Goal: Register for event/course

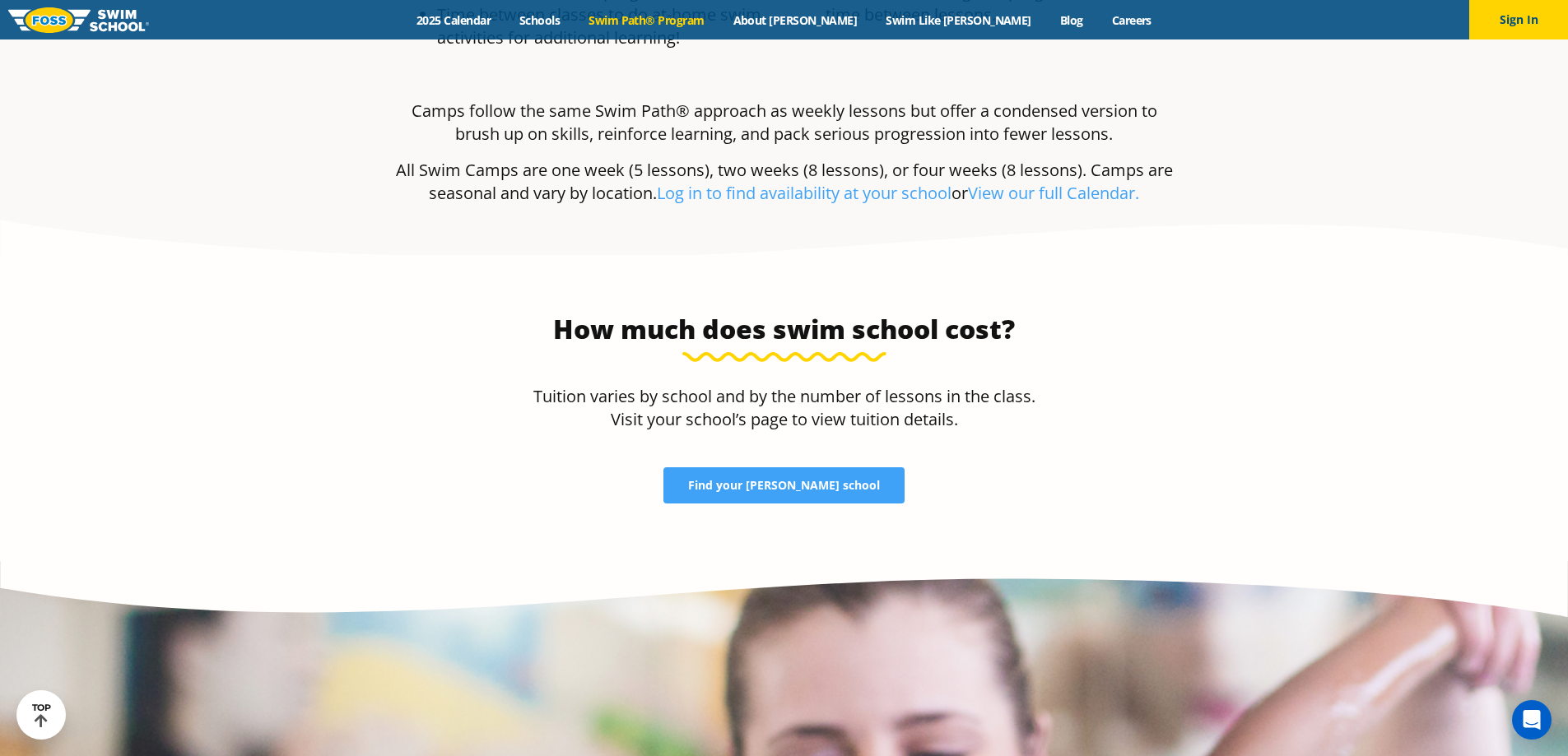
scroll to position [3390, 0]
click at [747, 478] on span "Find your FOSS school" at bounding box center [784, 484] width 192 height 12
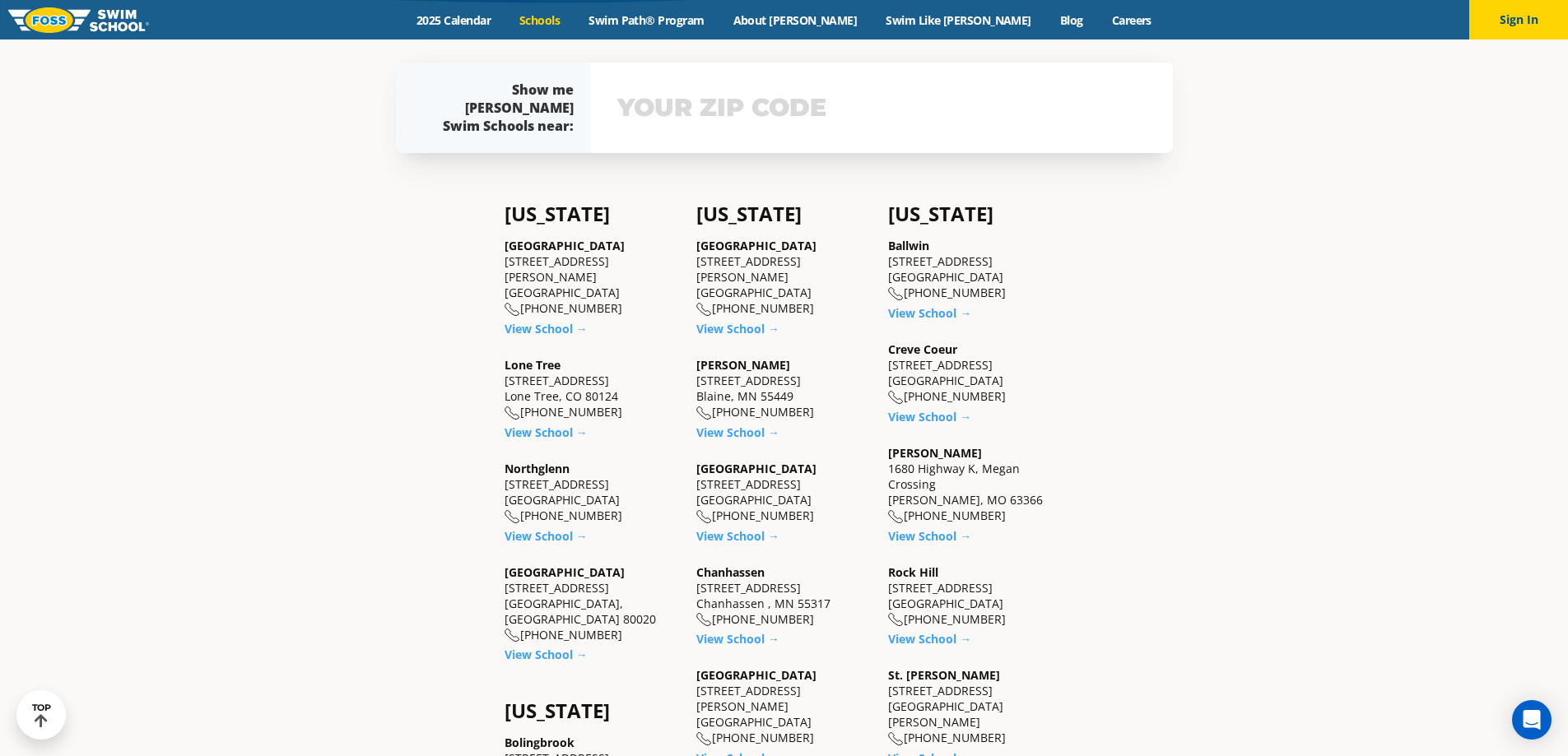
scroll to position [509, 0]
click at [545, 424] on link "View School →" at bounding box center [546, 431] width 83 height 15
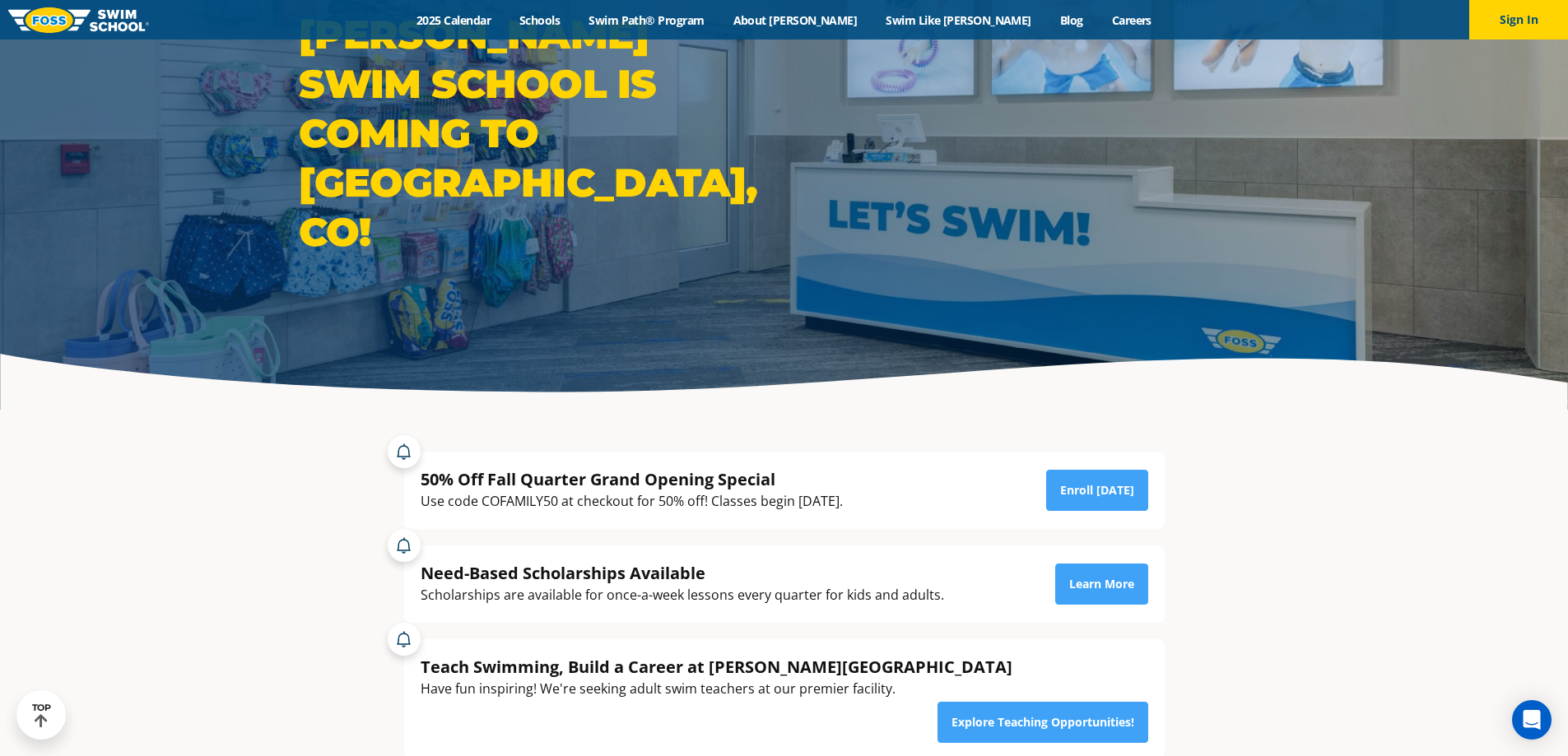
scroll to position [120, 0]
click at [1082, 585] on link "Learn More" at bounding box center [1101, 583] width 93 height 41
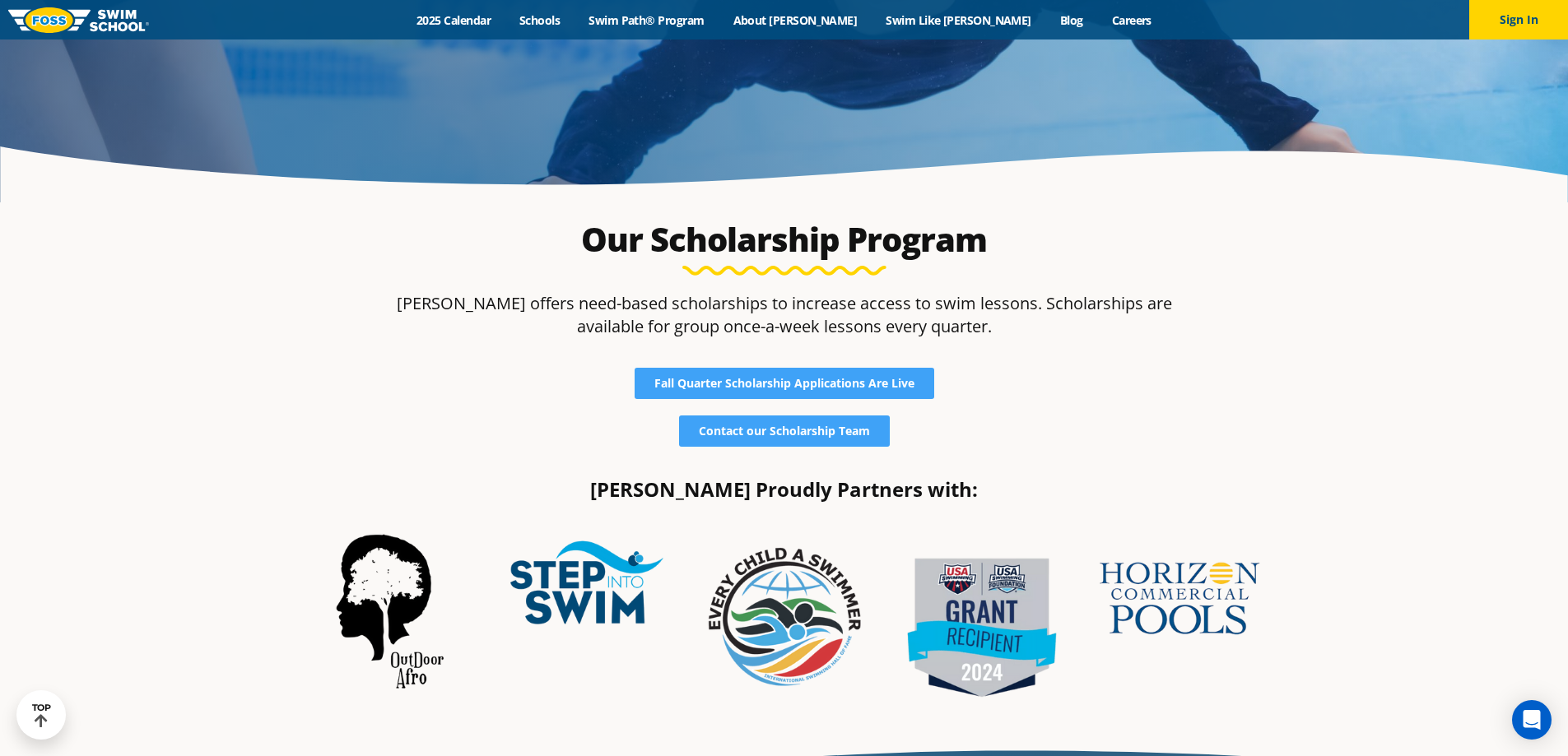
scroll to position [326, 0]
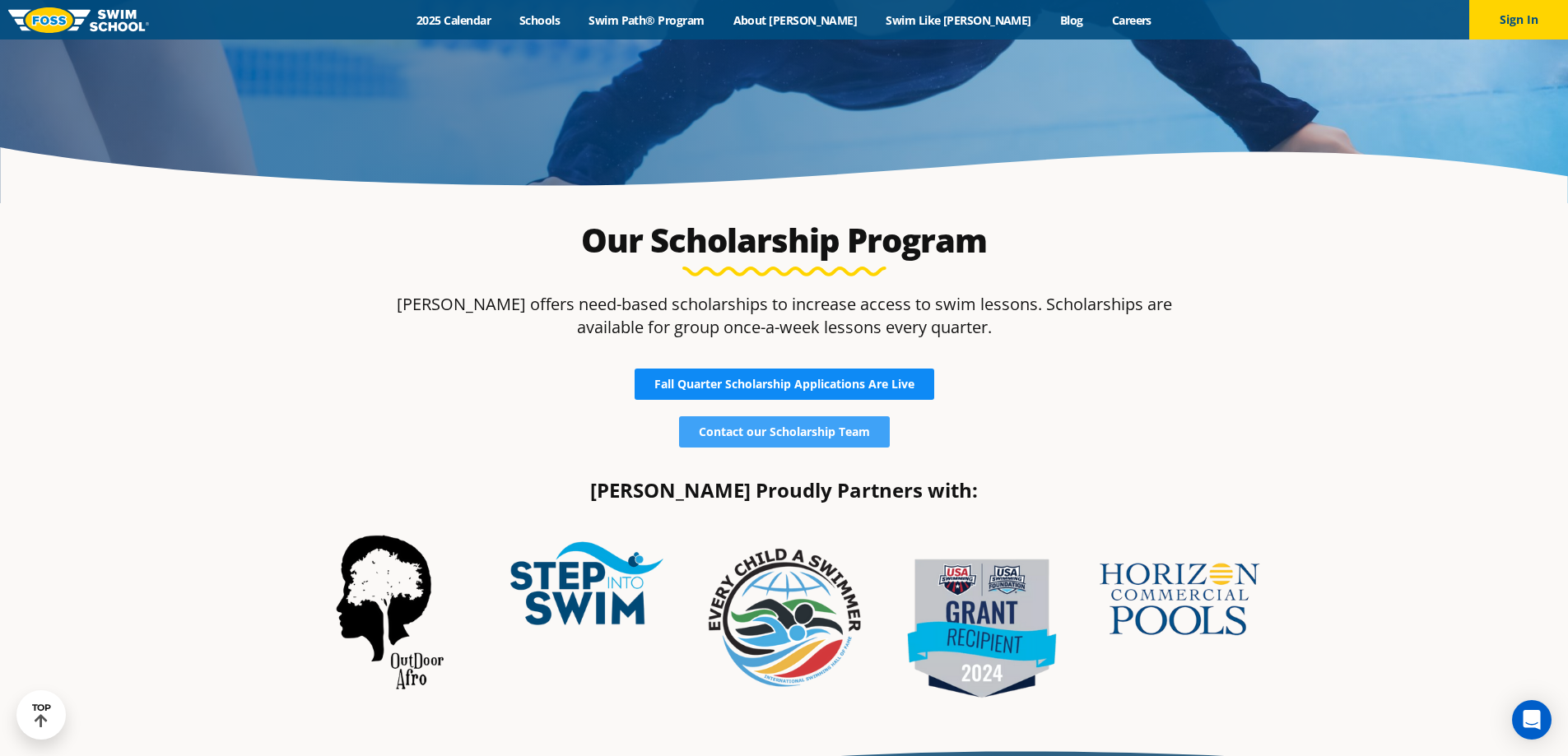
click at [780, 381] on span "Fall Quarter Scholarship Applications Are Live" at bounding box center [784, 384] width 260 height 12
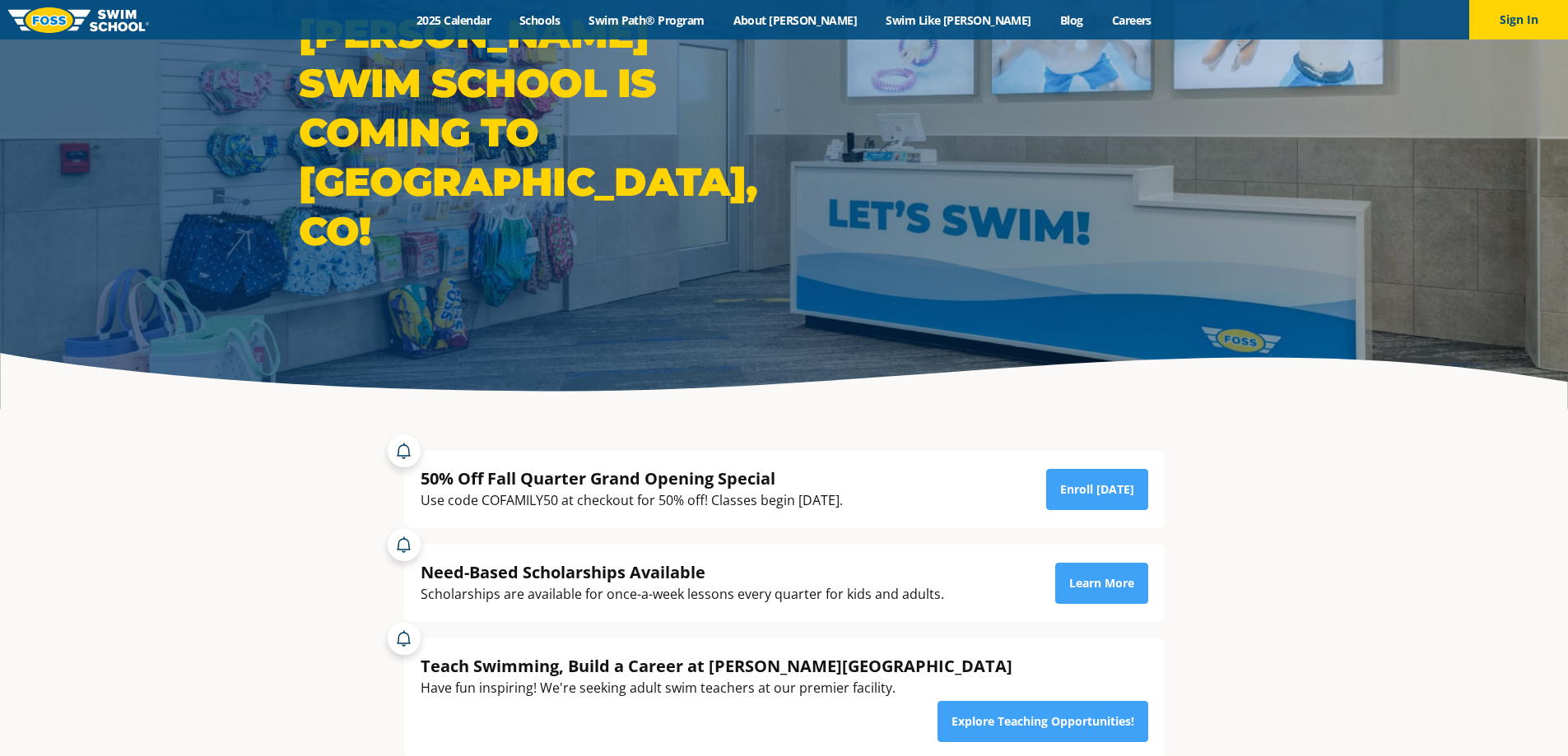
click at [1084, 495] on link "Enroll [DATE]" at bounding box center [1096, 489] width 102 height 41
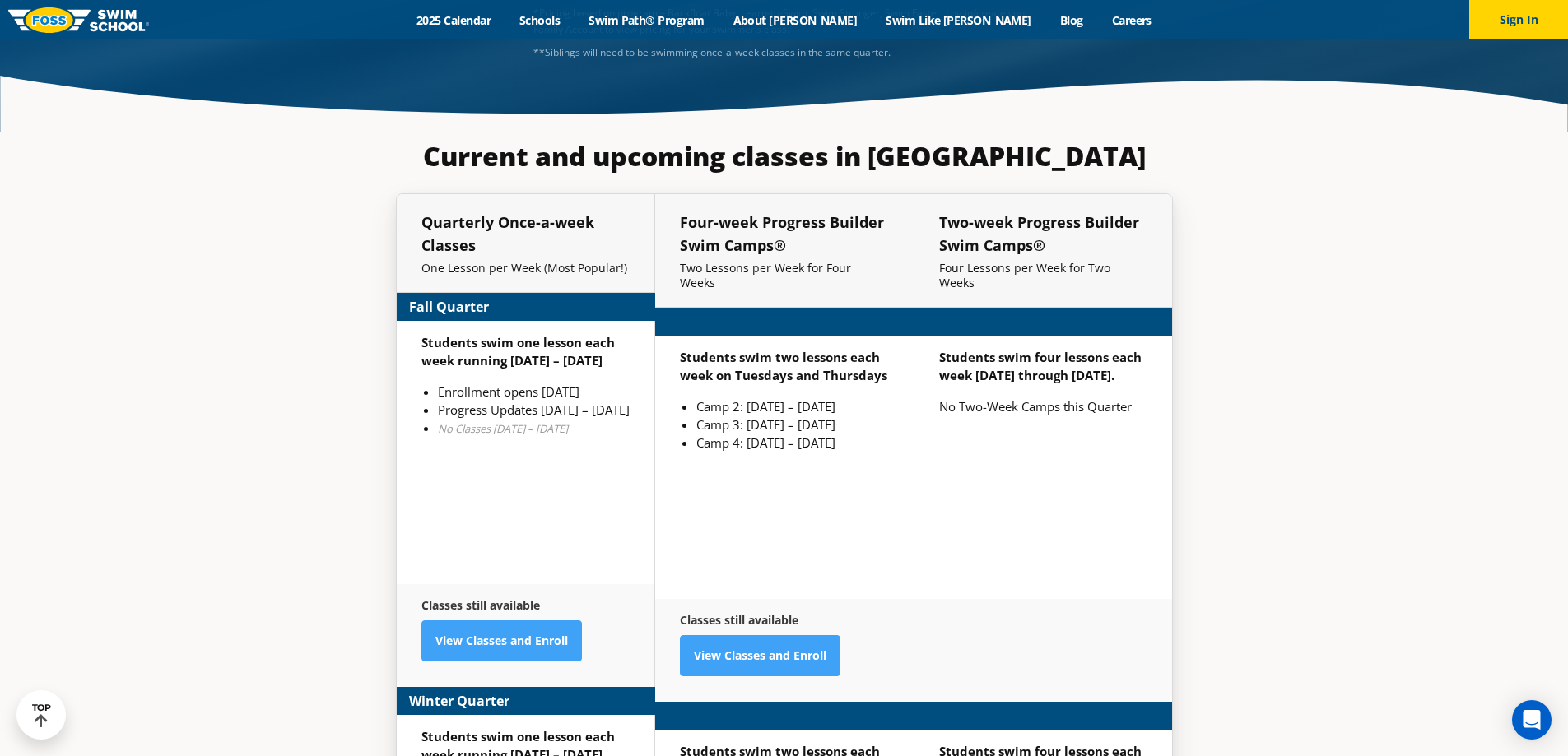
scroll to position [3920, 0]
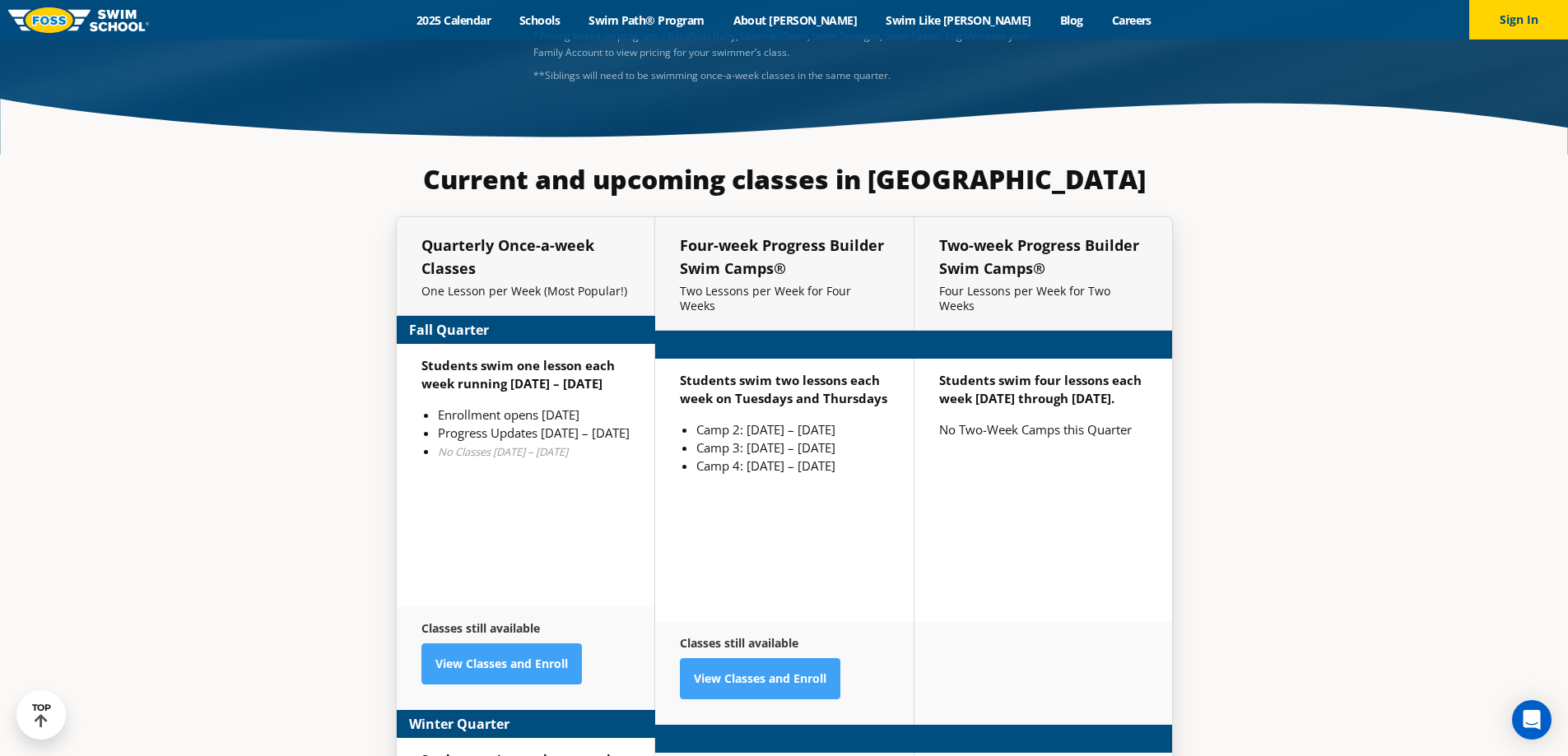
click at [660, 622] on div "Classes still available View Classes and Enroll" at bounding box center [784, 673] width 259 height 103
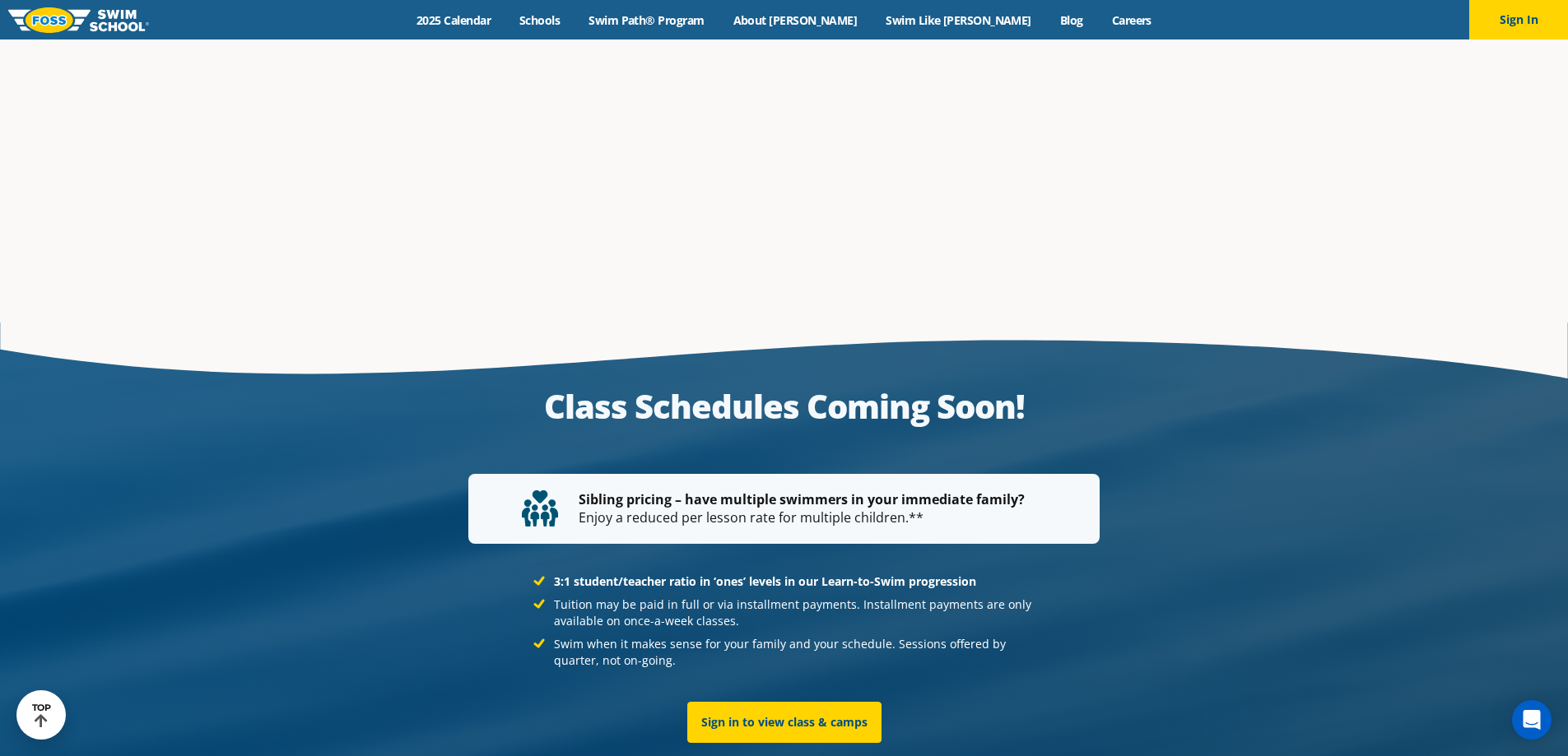
scroll to position [3195, 0]
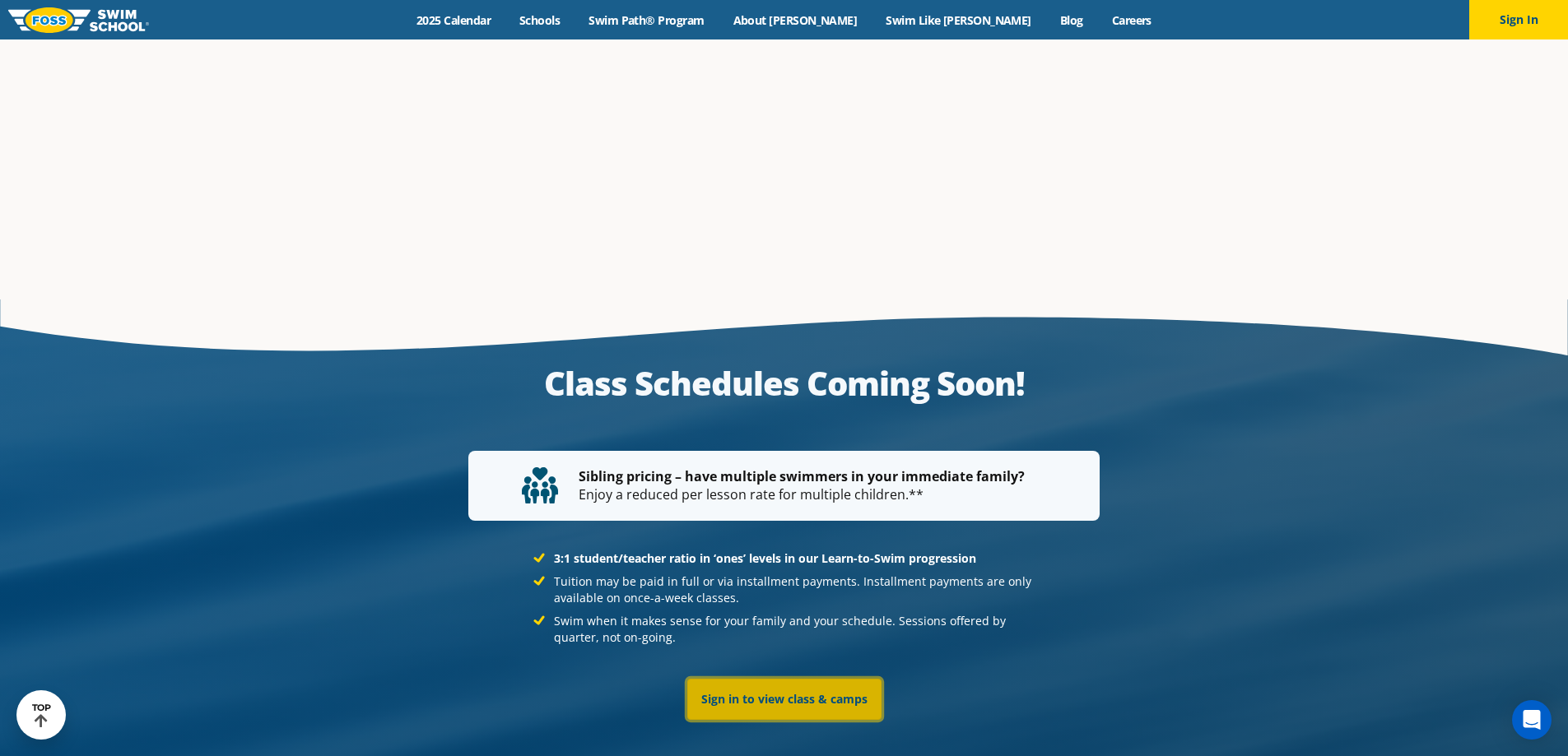
click at [758, 679] on link "Sign in to view class & camps" at bounding box center [784, 699] width 194 height 41
